Goal: Task Accomplishment & Management: Complete application form

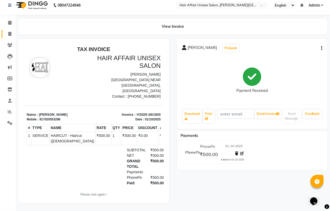
scroll to position [9, 0]
click at [11, 31] on span at bounding box center [9, 34] width 9 height 6
select select "service"
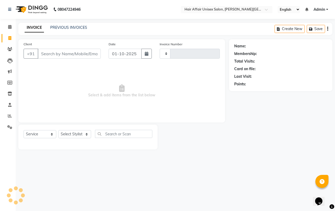
type input "1921"
select select "6225"
click at [60, 50] on input "Client" at bounding box center [69, 54] width 63 height 10
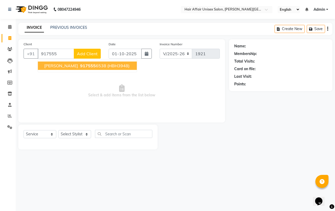
click at [96, 64] on ngb-highlight "917555 6538" at bounding box center [92, 65] width 27 height 5
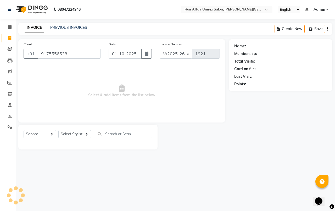
type input "9175556538"
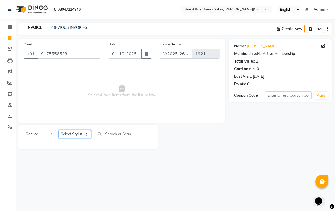
click at [75, 135] on select "Select Stylist [PERSON_NAME] kajal Kunal [PERSON_NAME] [PERSON_NAME] [PERSON_NA…" at bounding box center [74, 134] width 33 height 8
select select "46443"
click at [58, 130] on select "Select Stylist [PERSON_NAME] kajal Kunal [PERSON_NAME] [PERSON_NAME] [PERSON_NA…" at bounding box center [74, 134] width 33 height 8
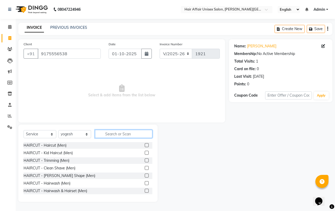
click at [112, 136] on input "text" at bounding box center [123, 134] width 57 height 8
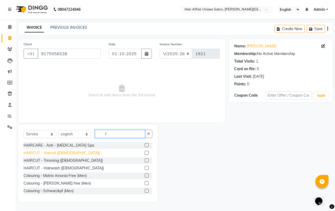
type input "f"
click at [46, 154] on div "HAIRCUT - Haircut ([DEMOGRAPHIC_DATA])" at bounding box center [62, 152] width 76 height 5
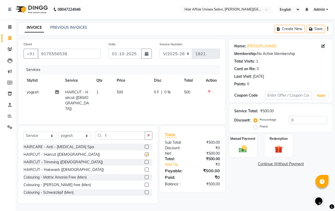
checkbox input "false"
drag, startPoint x: 238, startPoint y: 145, endPoint x: 235, endPoint y: 145, distance: 3.0
click at [238, 145] on img at bounding box center [243, 149] width 14 height 10
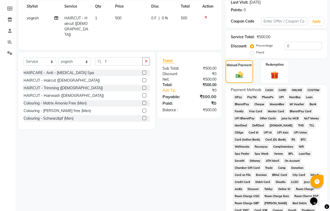
scroll to position [65, 0]
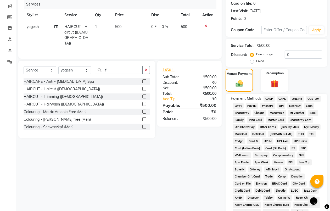
click at [271, 97] on span "CASH" at bounding box center [268, 99] width 11 height 6
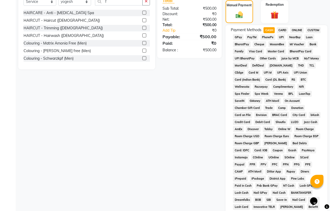
scroll to position [201, 0]
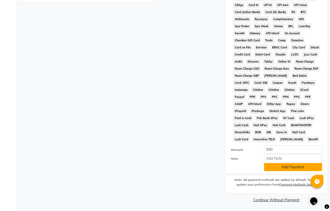
click at [302, 165] on button "Add Payment" at bounding box center [293, 167] width 58 height 8
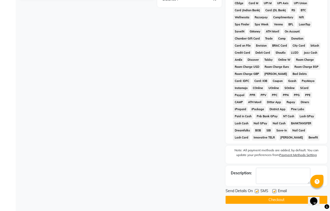
scroll to position [204, 0]
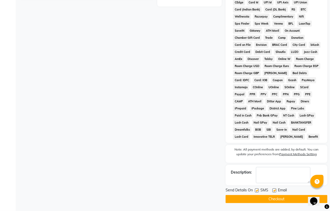
click at [257, 197] on button "Checkout" at bounding box center [276, 199] width 102 height 8
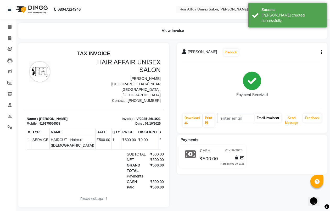
drag, startPoint x: 293, startPoint y: 122, endPoint x: 279, endPoint y: 122, distance: 14.1
click at [291, 123] on button "Send Message" at bounding box center [291, 120] width 19 height 14
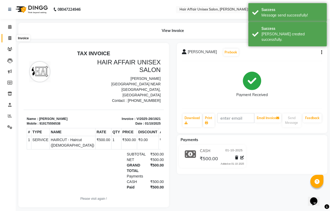
click at [12, 38] on span at bounding box center [9, 38] width 9 height 6
select select "service"
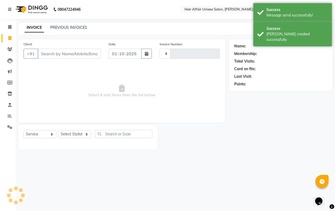
type input "1922"
select select "6225"
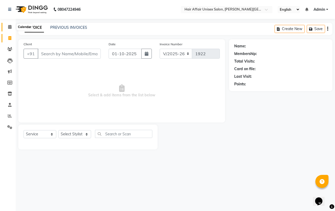
click at [8, 27] on icon at bounding box center [9, 27] width 3 height 4
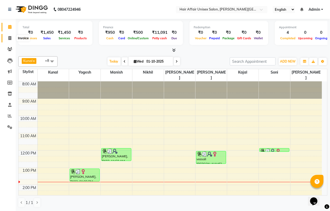
click at [10, 39] on icon at bounding box center [9, 38] width 3 height 4
select select "service"
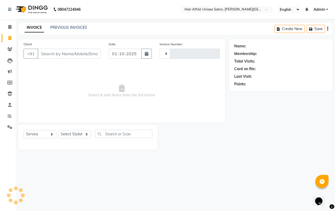
type input "1922"
select select "6225"
click at [71, 29] on link "PREVIOUS INVOICES" at bounding box center [68, 27] width 37 height 5
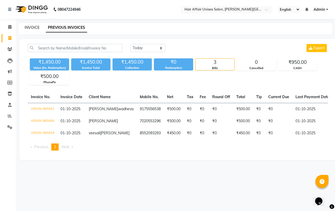
click at [34, 25] on link "INVOICE" at bounding box center [32, 27] width 15 height 5
select select "6225"
select select "service"
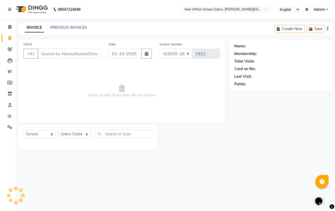
click at [51, 55] on input "Client" at bounding box center [69, 54] width 63 height 10
click at [59, 26] on link "PREVIOUS INVOICES" at bounding box center [68, 27] width 37 height 5
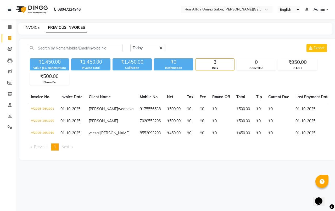
click at [27, 26] on link "INVOICE" at bounding box center [32, 27] width 15 height 5
select select "service"
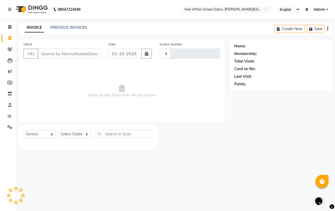
type input "1922"
select select "6225"
click at [8, 29] on span at bounding box center [9, 27] width 9 height 6
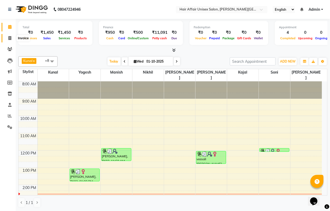
click at [8, 34] on link "Invoice" at bounding box center [8, 38] width 13 height 9
select select "service"
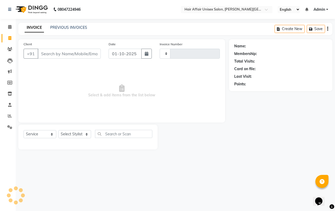
type input "1922"
click at [70, 50] on input "Client" at bounding box center [69, 54] width 63 height 10
select select "6225"
click at [68, 135] on select "Select Stylist [PERSON_NAME] kajal Kunal [PERSON_NAME] [PERSON_NAME] [PERSON_NA…" at bounding box center [74, 134] width 33 height 8
select select "60041"
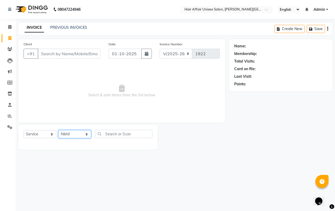
click at [58, 130] on select "Select Stylist [PERSON_NAME] kajal Kunal [PERSON_NAME] [PERSON_NAME] [PERSON_NA…" at bounding box center [74, 134] width 33 height 8
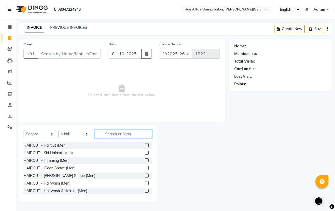
click at [117, 136] on input "text" at bounding box center [123, 134] width 57 height 8
click at [94, 53] on input "Client" at bounding box center [69, 54] width 63 height 10
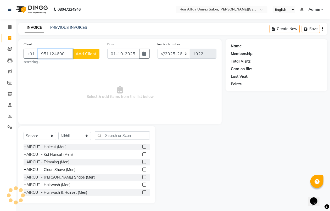
click at [53, 53] on input "951124600" at bounding box center [55, 54] width 35 height 10
type input "9511244600"
click at [92, 54] on span "Add Client" at bounding box center [86, 53] width 21 height 5
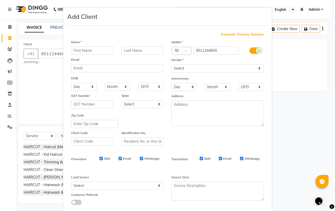
click at [95, 50] on input "text" at bounding box center [92, 51] width 42 height 8
type input "vvyana"
drag, startPoint x: 88, startPoint y: 49, endPoint x: 71, endPoint y: 49, distance: 16.7
click at [71, 49] on input "vvyana" at bounding box center [92, 51] width 42 height 8
type input "yana"
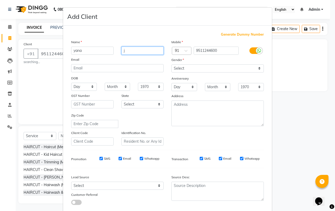
drag, startPoint x: 134, startPoint y: 50, endPoint x: 117, endPoint y: 53, distance: 17.1
click at [117, 53] on div "j" at bounding box center [142, 51] width 50 height 8
click at [125, 50] on input "ukejha" at bounding box center [142, 51] width 42 height 8
type input "ukrejha"
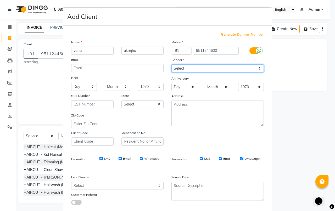
click at [187, 67] on select "Select [DEMOGRAPHIC_DATA] [DEMOGRAPHIC_DATA] Other Prefer Not To Say" at bounding box center [217, 68] width 92 height 8
select select "[DEMOGRAPHIC_DATA]"
click at [171, 64] on select "Select [DEMOGRAPHIC_DATA] [DEMOGRAPHIC_DATA] Other Prefer Not To Say" at bounding box center [217, 68] width 92 height 8
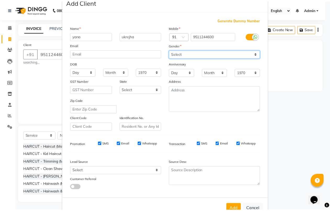
scroll to position [29, 0]
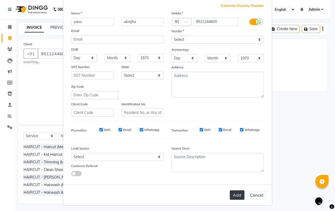
click at [237, 192] on button "Add" at bounding box center [237, 194] width 15 height 9
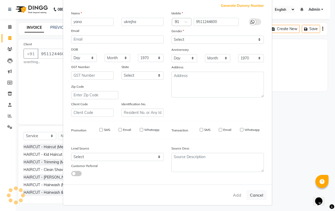
select select
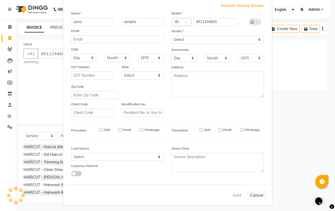
select select
checkbox input "false"
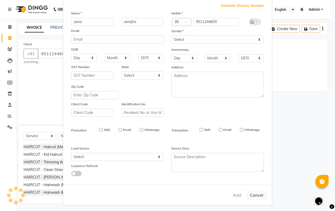
checkbox input "false"
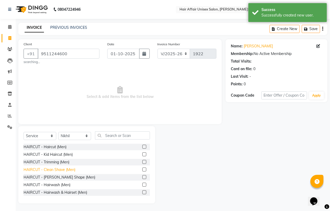
scroll to position [0, 0]
click at [134, 134] on input "text" at bounding box center [122, 135] width 55 height 8
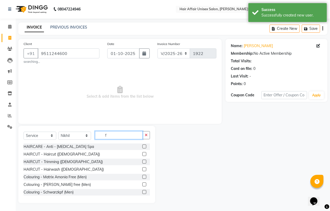
type input "f"
click at [142, 154] on label at bounding box center [144, 154] width 4 height 4
click at [142, 154] on input "checkbox" at bounding box center [143, 153] width 3 height 3
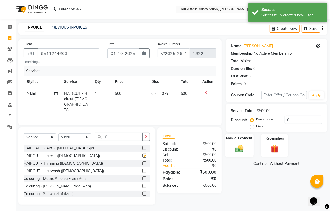
checkbox input "false"
click at [241, 149] on img at bounding box center [238, 148] width 13 height 9
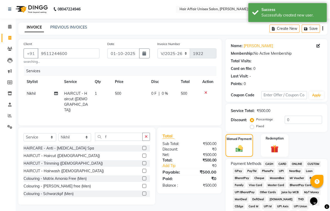
click at [267, 164] on span "CASH" at bounding box center [268, 164] width 11 height 6
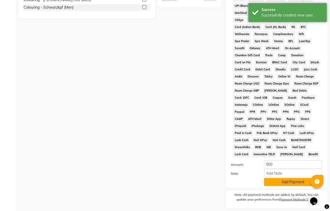
scroll to position [196, 0]
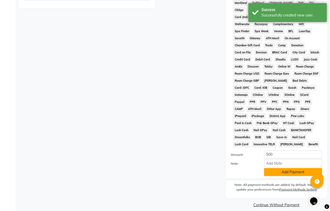
click at [272, 172] on button "Add Payment" at bounding box center [293, 172] width 58 height 8
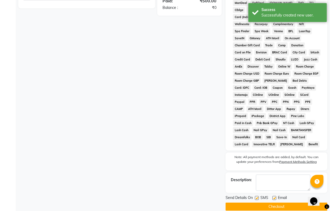
scroll to position [204, 0]
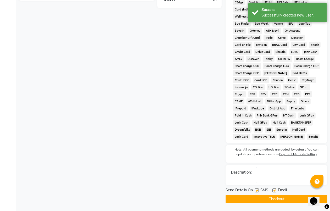
click at [278, 202] on button "Checkout" at bounding box center [276, 199] width 102 height 8
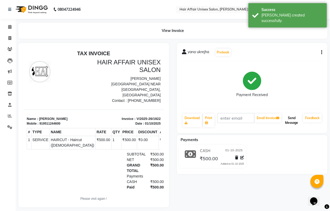
click at [291, 125] on button "Send Message" at bounding box center [291, 120] width 19 height 14
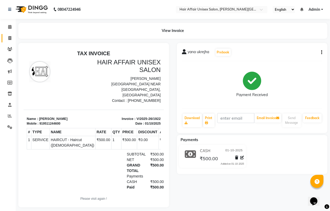
click at [12, 36] on span at bounding box center [9, 38] width 9 height 6
select select "service"
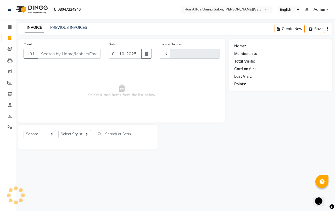
type input "1923"
select select "6225"
click at [13, 28] on span at bounding box center [9, 27] width 9 height 6
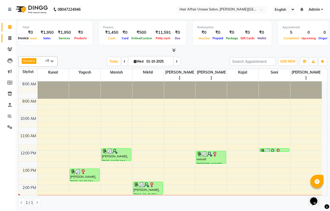
click at [10, 38] on icon at bounding box center [9, 38] width 3 height 4
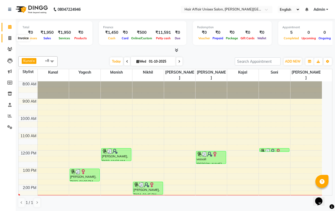
select select "6225"
select select "service"
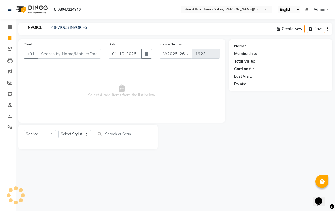
click at [52, 46] on div "Client +91" at bounding box center [62, 51] width 85 height 21
click at [56, 53] on input "Client" at bounding box center [69, 54] width 63 height 10
click at [167, 86] on span "Select & add items from the list below" at bounding box center [122, 91] width 196 height 52
click at [9, 28] on icon at bounding box center [9, 27] width 3 height 4
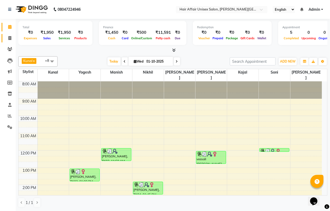
click at [13, 41] on span at bounding box center [9, 38] width 9 height 6
select select "6225"
select select "service"
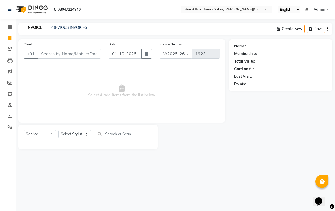
click at [38, 49] on input "Client" at bounding box center [69, 54] width 63 height 10
click at [42, 50] on input "Client" at bounding box center [69, 54] width 63 height 10
click at [66, 27] on link "PREVIOUS INVOICES" at bounding box center [68, 27] width 37 height 5
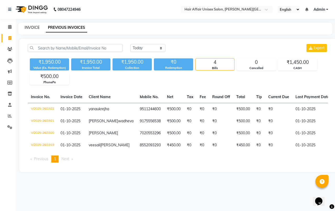
click at [32, 28] on link "INVOICE" at bounding box center [32, 27] width 15 height 5
select select "6225"
select select "service"
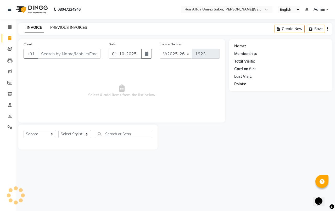
click at [53, 27] on link "PREVIOUS INVOICES" at bounding box center [68, 27] width 37 height 5
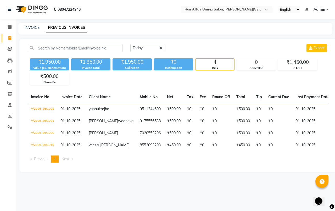
click at [29, 22] on div "08047224946 Select Location × Hair Affair Unisex Salon, [PERSON_NAME] Hotel, En…" at bounding box center [167, 105] width 335 height 211
click at [29, 23] on div "INVOICE PREVIOUS INVOICES" at bounding box center [175, 29] width 314 height 12
click at [28, 23] on div "INVOICE PREVIOUS INVOICES" at bounding box center [175, 29] width 314 height 12
click at [29, 25] on div "INVOICE PREVIOUS INVOICES" at bounding box center [175, 29] width 314 height 12
click at [29, 25] on link "INVOICE" at bounding box center [32, 27] width 15 height 5
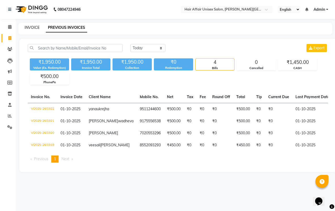
select select "service"
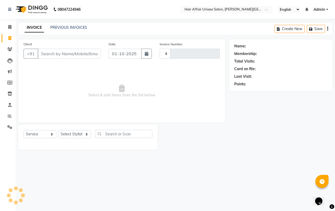
type input "1923"
select select "6225"
click at [29, 25] on link "INVOICE" at bounding box center [34, 27] width 19 height 9
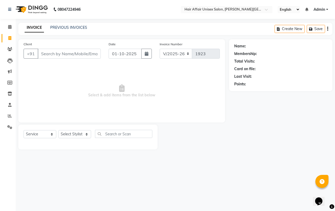
click at [43, 58] on div "+91" at bounding box center [62, 54] width 77 height 10
click at [59, 28] on link "PREVIOUS INVOICES" at bounding box center [68, 27] width 37 height 5
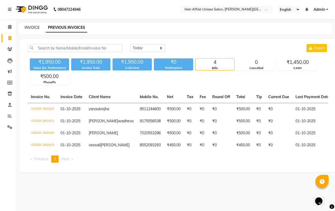
click at [33, 29] on link "INVOICE" at bounding box center [32, 27] width 15 height 5
select select "6225"
select select "service"
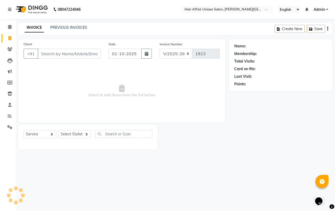
click at [53, 32] on div "INVOICE PREVIOUS INVOICES Create New Save" at bounding box center [175, 29] width 314 height 12
click at [54, 29] on link "PREVIOUS INVOICES" at bounding box center [68, 27] width 37 height 5
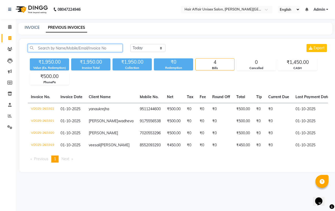
click at [52, 48] on input "text" at bounding box center [75, 48] width 95 height 8
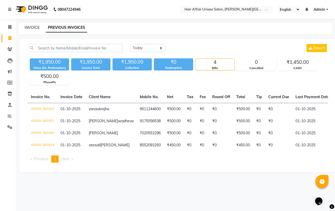
click at [39, 29] on link "INVOICE" at bounding box center [32, 27] width 15 height 5
select select "6225"
select select "service"
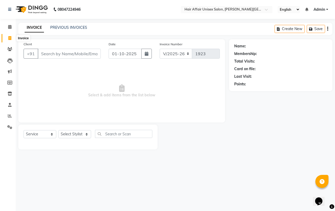
click at [9, 38] on icon at bounding box center [9, 38] width 3 height 4
select select "service"
type input "1923"
select select "6225"
click at [8, 30] on link "Calendar" at bounding box center [8, 27] width 13 height 9
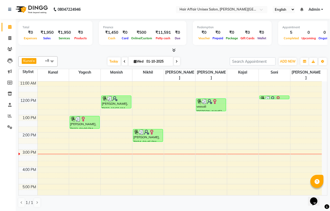
scroll to position [65, 0]
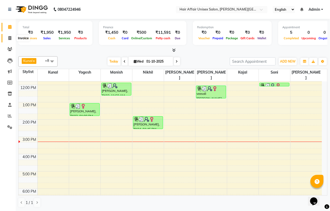
click at [9, 39] on icon at bounding box center [9, 38] width 3 height 4
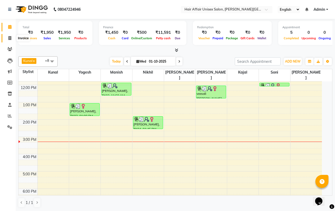
select select "6225"
select select "service"
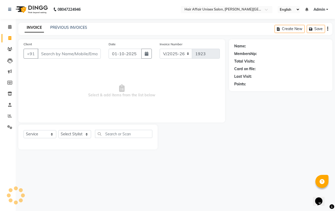
click at [59, 54] on input "Client" at bounding box center [69, 54] width 63 height 10
drag, startPoint x: 0, startPoint y: 75, endPoint x: 0, endPoint y: 95, distance: 19.9
click at [0, 91] on ul "Calendar Invoice Clients Leads Marketing Members Inventory Staff Reports Settin…" at bounding box center [8, 78] width 16 height 114
click at [10, 99] on ul "Calendar Invoice Clients Leads Marketing Members Inventory Staff Reports Settin…" at bounding box center [8, 78] width 16 height 114
click at [39, 54] on input "Client" at bounding box center [69, 54] width 63 height 10
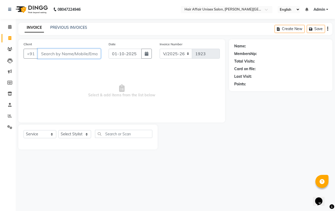
click at [39, 54] on input "Client" at bounding box center [69, 54] width 63 height 10
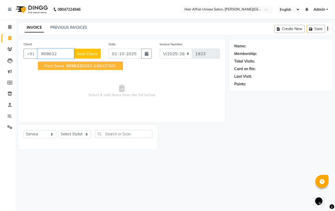
click at [63, 64] on span "Rani sona" at bounding box center [54, 65] width 20 height 5
type input "9096326693"
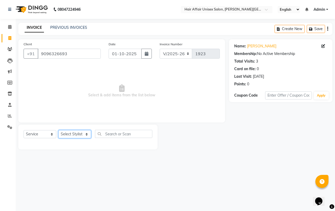
click at [88, 137] on select "Select Stylist [PERSON_NAME] kajal Kunal [PERSON_NAME] [PERSON_NAME] [PERSON_NA…" at bounding box center [74, 134] width 33 height 8
select select "51190"
click at [58, 130] on select "Select Stylist [PERSON_NAME] kajal Kunal [PERSON_NAME] [PERSON_NAME] [PERSON_NA…" at bounding box center [74, 134] width 33 height 8
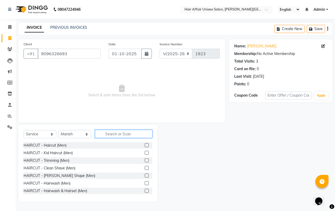
click at [110, 133] on input "text" at bounding box center [123, 134] width 57 height 8
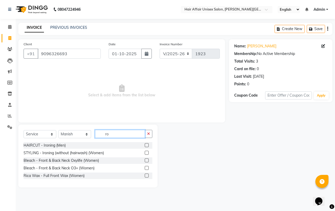
type input "r"
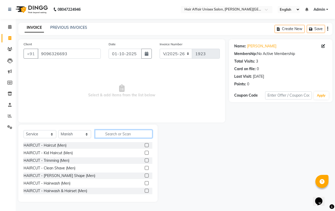
click at [99, 133] on input "text" at bounding box center [123, 134] width 57 height 8
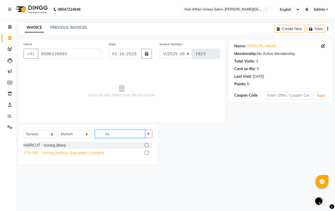
type input "iro"
click at [90, 153] on div "STYLING - Ironing (without (hairwash) (Women)" at bounding box center [64, 152] width 80 height 5
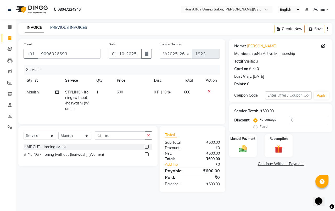
drag, startPoint x: 89, startPoint y: 157, endPoint x: 84, endPoint y: 155, distance: 5.2
click at [89, 157] on div "STYLING - Ironing (without (hairwash) (Women)" at bounding box center [64, 154] width 80 height 5
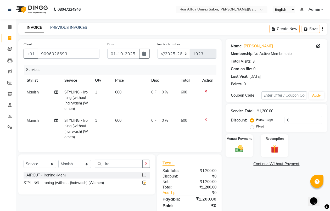
checkbox input "false"
click at [33, 122] on span "Manish" at bounding box center [33, 120] width 12 height 5
select select "51190"
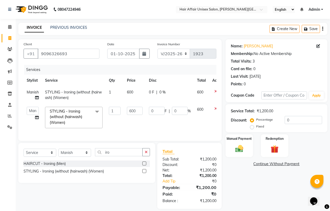
click at [33, 122] on td "[PERSON_NAME] kajal Kunal [PERSON_NAME] [PERSON_NAME] [PERSON_NAME]" at bounding box center [33, 118] width 18 height 28
click at [31, 109] on select "[PERSON_NAME] kajal Kunal [PERSON_NAME] [PERSON_NAME] [PERSON_NAME]" at bounding box center [33, 111] width 12 height 8
select select "60041"
click at [138, 110] on input "600" at bounding box center [135, 111] width 16 height 8
type input "6"
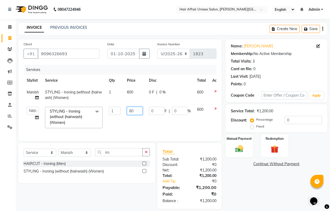
type input "800"
click at [140, 97] on td "600" at bounding box center [135, 94] width 22 height 17
select select "51190"
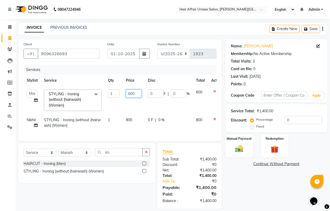
click at [136, 93] on input "600" at bounding box center [134, 93] width 16 height 8
type input "6"
type input "800"
click at [138, 130] on td "800" at bounding box center [134, 122] width 22 height 17
select select "60041"
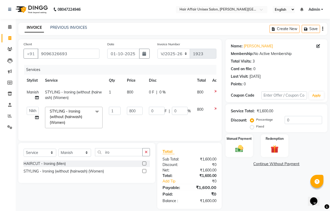
click at [256, 127] on label "Fixed" at bounding box center [260, 126] width 8 height 5
click at [252, 127] on input "Fixed" at bounding box center [253, 126] width 4 height 4
radio input "true"
click at [292, 121] on input "0" at bounding box center [302, 120] width 37 height 8
type input "1"
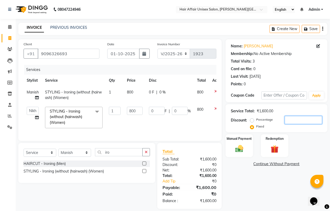
type input "0.5"
type input "0.06"
type input "10"
type input "5"
type input "0.63"
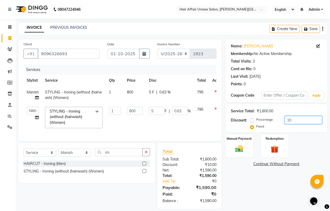
type input "100"
type input "50"
type input "6.25"
type input "100"
click at [248, 146] on div "Manual Payment" at bounding box center [239, 146] width 28 height 24
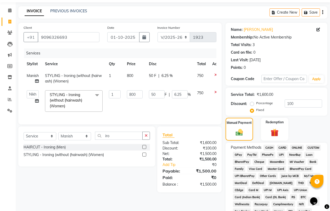
scroll to position [33, 0]
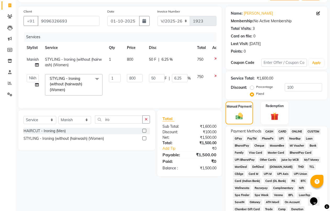
click at [270, 138] on span "PhonePe" at bounding box center [267, 138] width 15 height 6
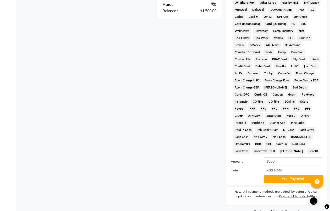
scroll to position [201, 0]
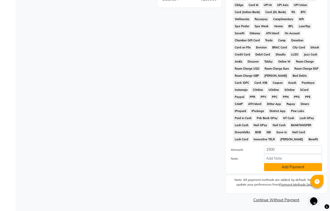
click at [276, 166] on button "Add Payment" at bounding box center [293, 167] width 58 height 8
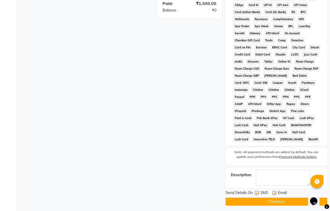
scroll to position [204, 0]
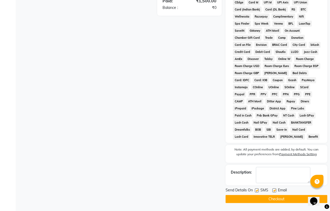
click at [268, 198] on button "Checkout" at bounding box center [276, 199] width 102 height 8
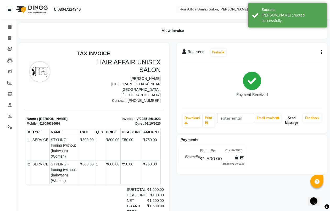
click at [294, 122] on button "Send Message" at bounding box center [291, 120] width 19 height 14
click at [293, 119] on button "Send Message" at bounding box center [291, 120] width 19 height 14
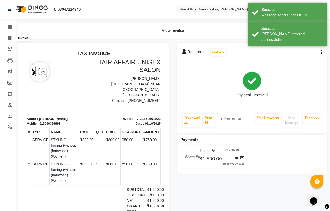
click at [8, 38] on icon at bounding box center [9, 38] width 3 height 4
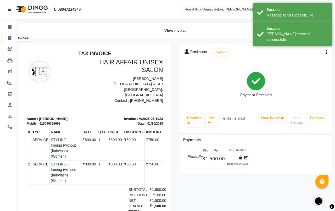
select select "6225"
select select "service"
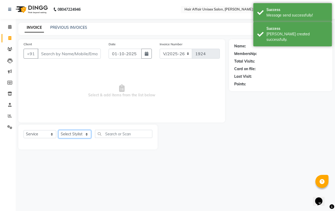
click at [84, 133] on select "Select Stylist [PERSON_NAME] kajal Kunal [PERSON_NAME] [PERSON_NAME] [PERSON_NA…" at bounding box center [74, 134] width 33 height 8
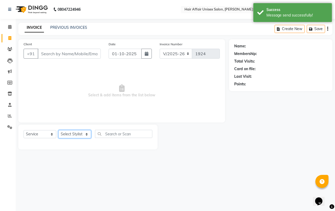
select select "45995"
click at [58, 130] on select "Select Stylist [PERSON_NAME] kajal Kunal [PERSON_NAME] [PERSON_NAME] [PERSON_NA…" at bounding box center [74, 134] width 33 height 8
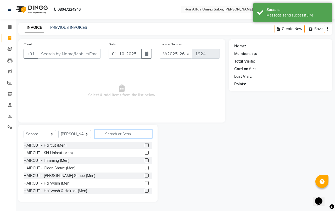
click at [106, 132] on input "text" at bounding box center [123, 134] width 57 height 8
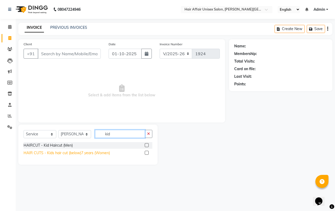
type input "kid"
click at [102, 152] on div "HAIR CUTS - Kids hair cut (below)7 years (Women)" at bounding box center [67, 152] width 86 height 5
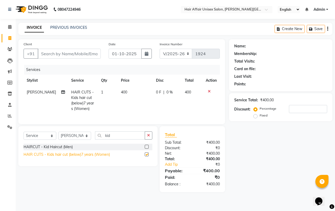
checkbox input "false"
click at [61, 90] on icon at bounding box center [63, 92] width 4 height 4
select select "45995"
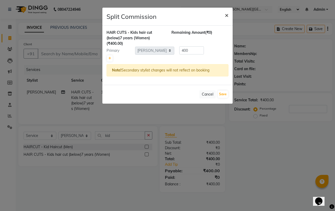
click at [226, 12] on span "×" at bounding box center [227, 15] width 4 height 8
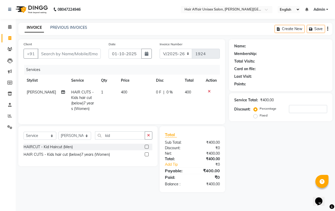
click at [127, 91] on td "400" at bounding box center [135, 100] width 35 height 28
select select "45995"
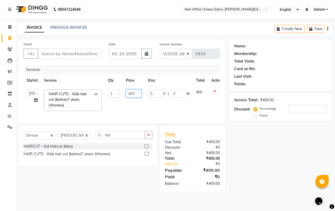
drag, startPoint x: 140, startPoint y: 94, endPoint x: 124, endPoint y: 95, distance: 16.5
click at [123, 96] on td "400" at bounding box center [134, 100] width 22 height 28
type input "500"
click at [62, 54] on input "Client" at bounding box center [69, 54] width 63 height 10
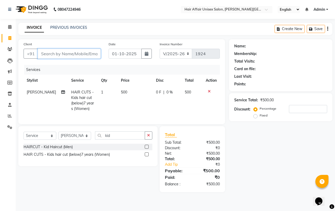
type input "9"
type input "0"
type input "9096966418"
click at [83, 55] on span "Add Client" at bounding box center [87, 53] width 21 height 5
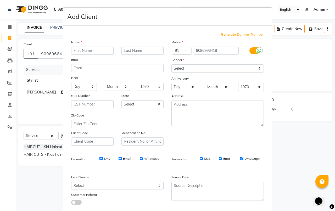
click at [86, 53] on input "text" at bounding box center [92, 51] width 42 height 8
type input "[PERSON_NAME]"
type input "sonar"
click at [183, 71] on select "Select [DEMOGRAPHIC_DATA] [DEMOGRAPHIC_DATA] Other Prefer Not To Say" at bounding box center [217, 68] width 92 height 8
select select "[DEMOGRAPHIC_DATA]"
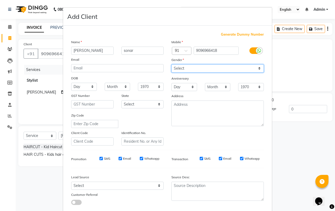
click at [171, 64] on select "Select [DEMOGRAPHIC_DATA] [DEMOGRAPHIC_DATA] Other Prefer Not To Say" at bounding box center [217, 68] width 92 height 8
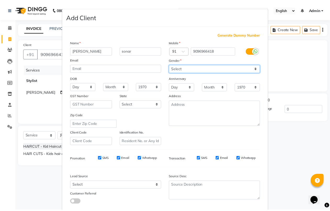
scroll to position [29, 0]
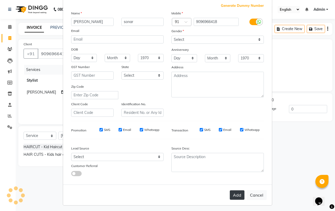
click at [234, 191] on button "Add" at bounding box center [237, 194] width 15 height 9
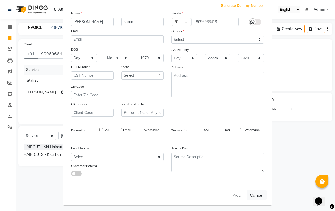
select select
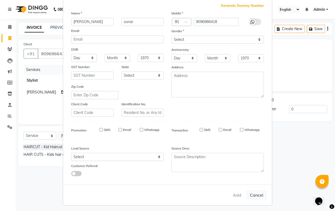
select select
checkbox input "false"
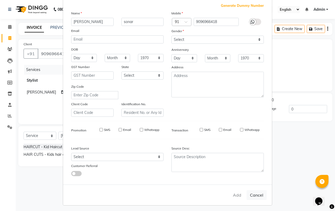
checkbox input "false"
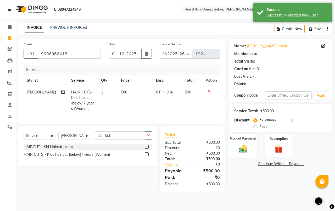
click at [245, 152] on img at bounding box center [243, 149] width 14 height 10
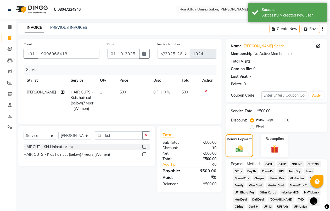
click at [268, 169] on span "PhonePe" at bounding box center [267, 171] width 15 height 6
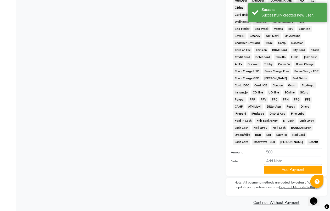
scroll to position [201, 0]
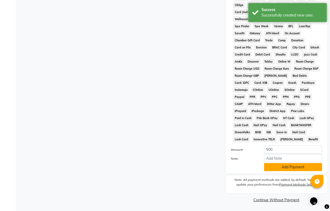
click at [270, 164] on button "Add Payment" at bounding box center [293, 167] width 58 height 8
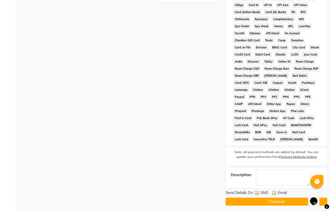
click at [262, 198] on button "Checkout" at bounding box center [276, 201] width 102 height 8
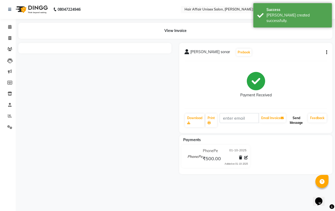
click at [292, 118] on button "Send Message" at bounding box center [296, 120] width 19 height 14
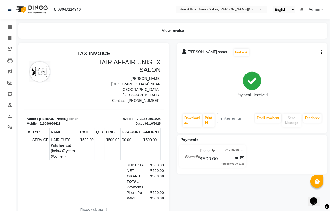
click at [14, 33] on li "Invoice" at bounding box center [8, 38] width 16 height 11
click at [11, 37] on icon at bounding box center [9, 38] width 3 height 4
select select "service"
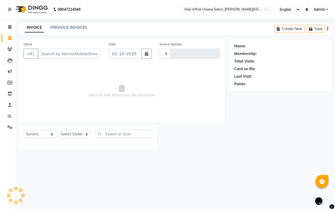
type input "1925"
select select "6225"
